Goal: Transaction & Acquisition: Book appointment/travel/reservation

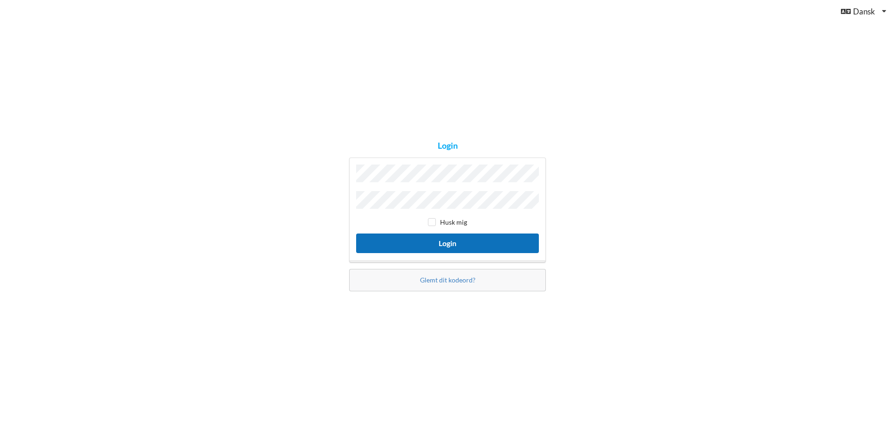
click at [446, 242] on button "Login" at bounding box center [447, 243] width 183 height 19
click at [433, 219] on input "checkbox" at bounding box center [432, 222] width 8 height 8
click at [434, 220] on input "checkbox" at bounding box center [432, 222] width 8 height 8
checkbox input "false"
click at [411, 241] on button "Login" at bounding box center [447, 243] width 183 height 19
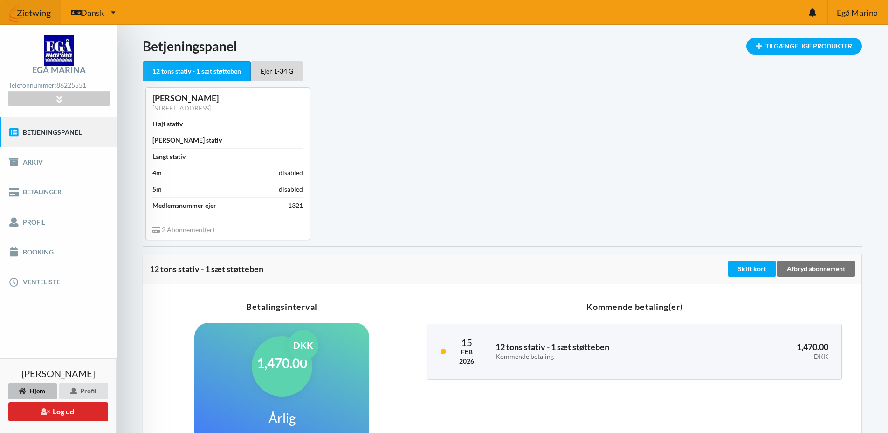
click at [436, 156] on div "Flemming [STREET_ADDRESS] Højt stativ Bredt stativ Langt stativ 4m disabled 5m …" at bounding box center [502, 163] width 732 height 165
click at [41, 249] on link "Booking" at bounding box center [58, 252] width 117 height 30
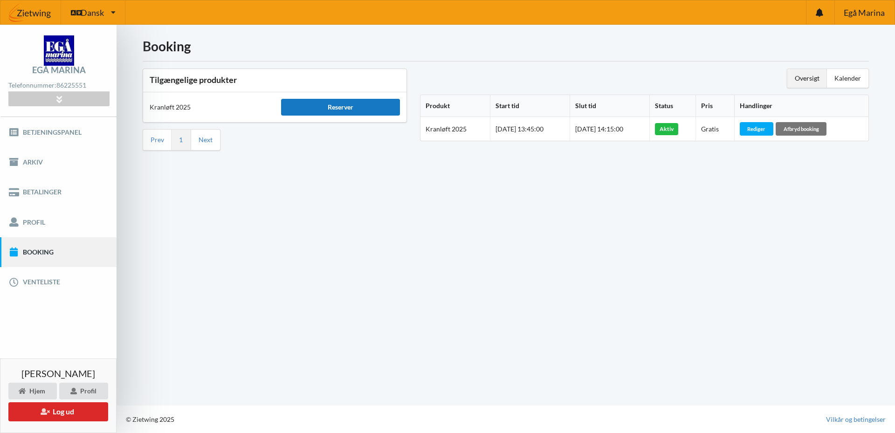
click at [346, 108] on div "Reserver" at bounding box center [340, 107] width 118 height 17
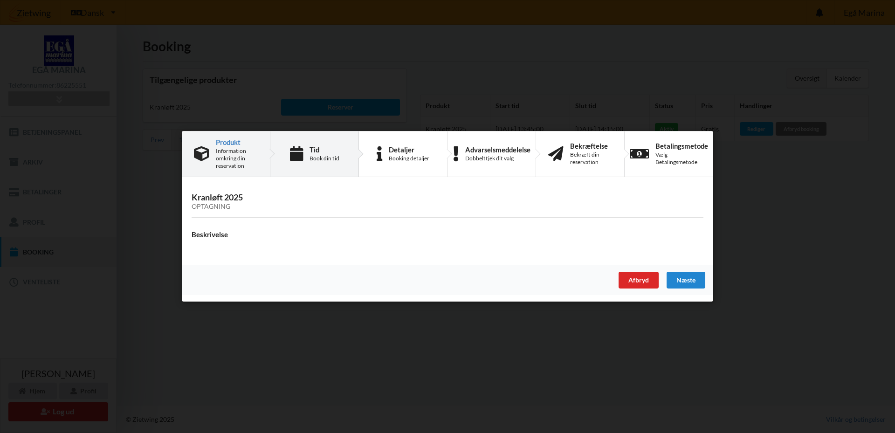
click at [322, 156] on div "Book din tid" at bounding box center [325, 158] width 30 height 7
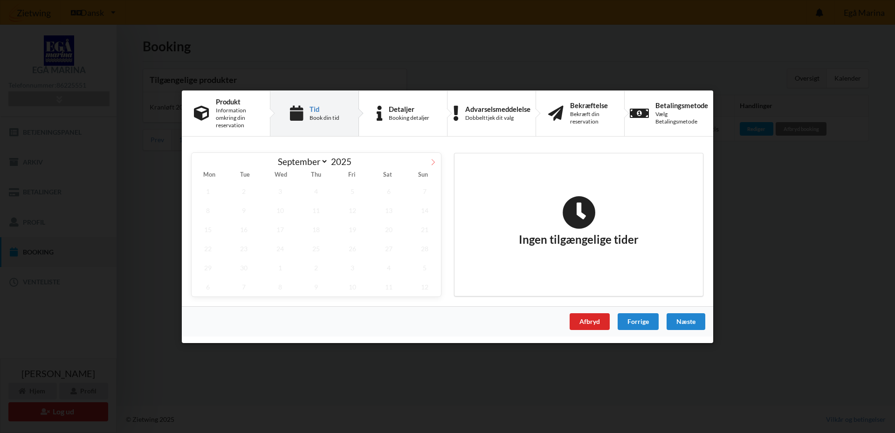
click at [433, 159] on icon at bounding box center [433, 162] width 7 height 7
select select "9"
click at [388, 248] on span "25" at bounding box center [389, 248] width 33 height 19
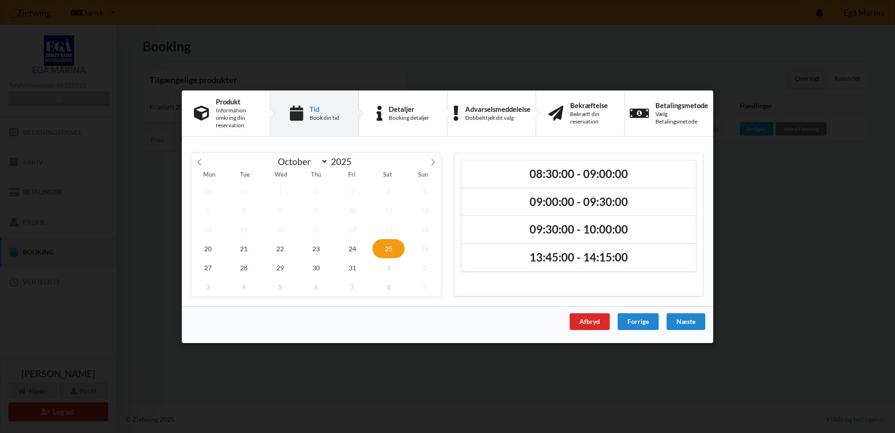
click at [129, 77] on div "Er du sikker på du vil logge ud? Nej Ja Vilkår og betingelser Brugerbetingelser…" at bounding box center [447, 216] width 895 height 433
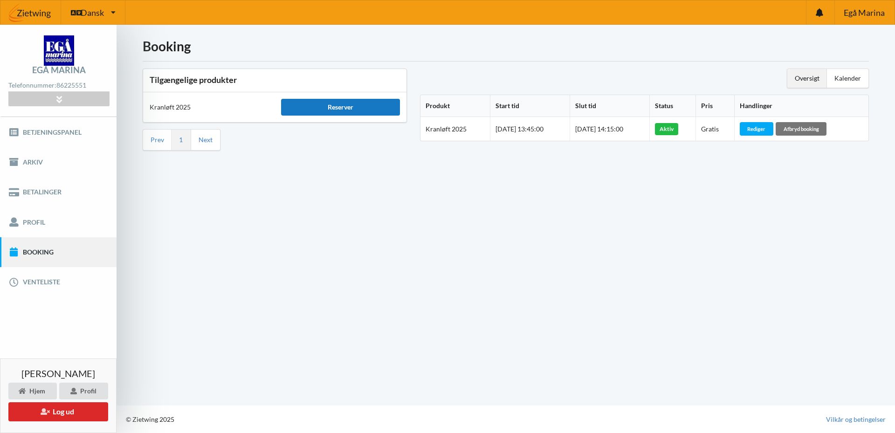
click at [343, 108] on div "Reserver" at bounding box center [340, 107] width 118 height 17
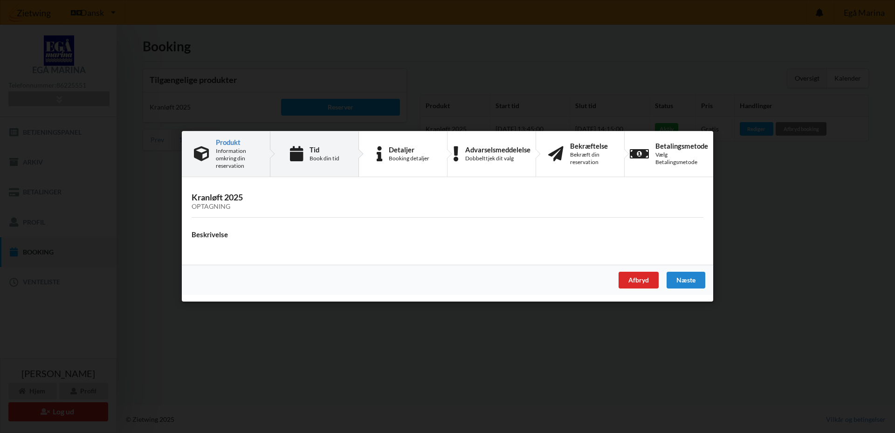
click at [309, 150] on div "Tid Book din tid" at bounding box center [314, 153] width 89 height 45
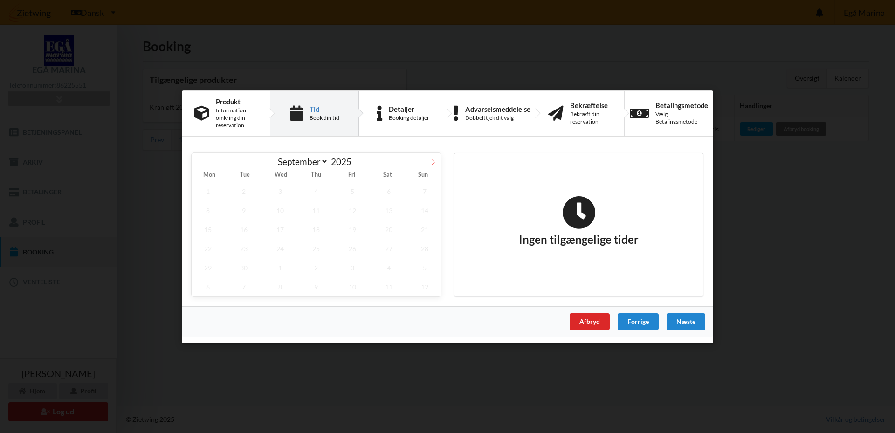
click at [432, 161] on icon at bounding box center [433, 162] width 7 height 7
click at [431, 160] on icon at bounding box center [433, 162] width 7 height 7
click at [197, 163] on icon at bounding box center [199, 162] width 7 height 7
select select "8"
